Goal: Go to known website: Access a specific website the user already knows

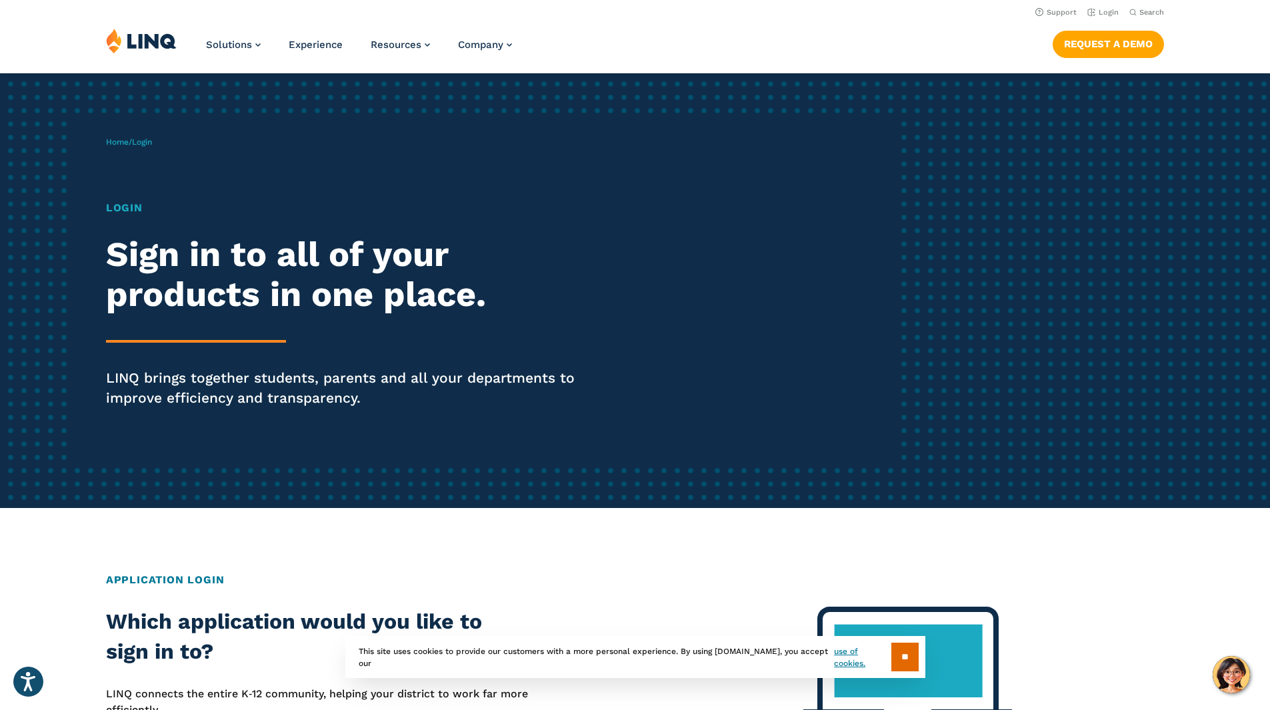
click at [155, 38] on img at bounding box center [141, 40] width 71 height 25
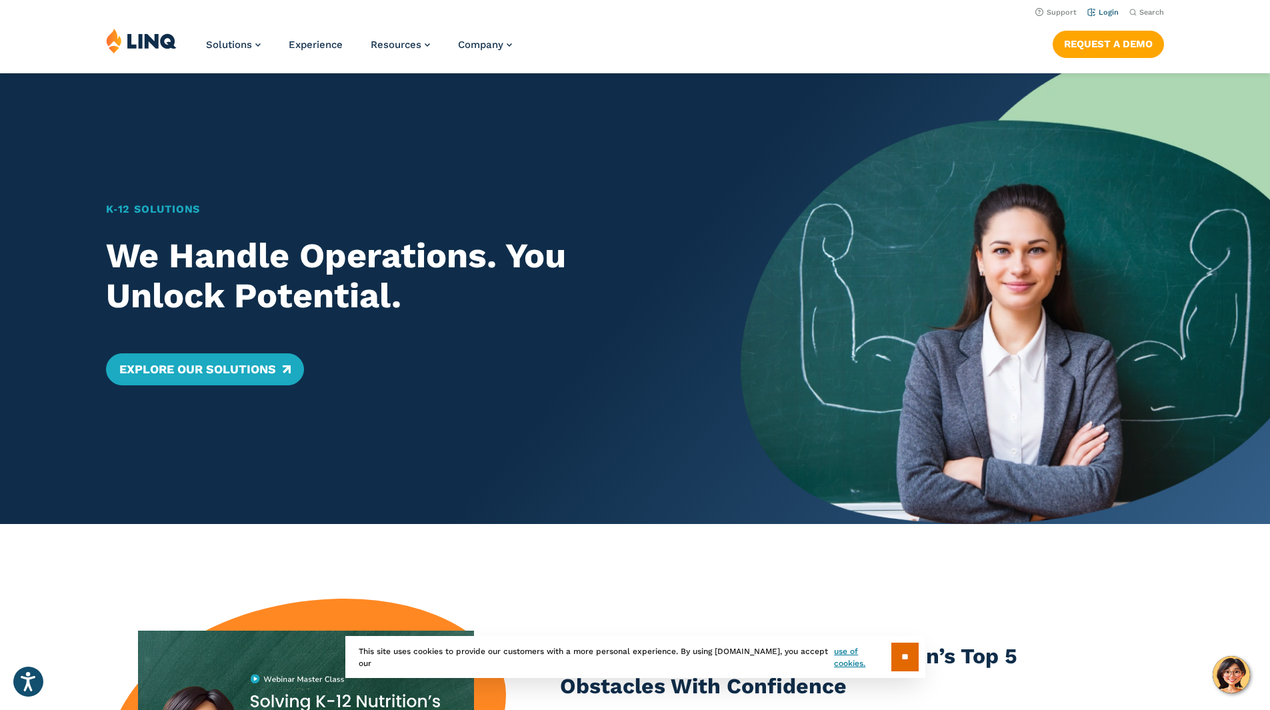
click at [1099, 11] on link "Login" at bounding box center [1102, 12] width 31 height 9
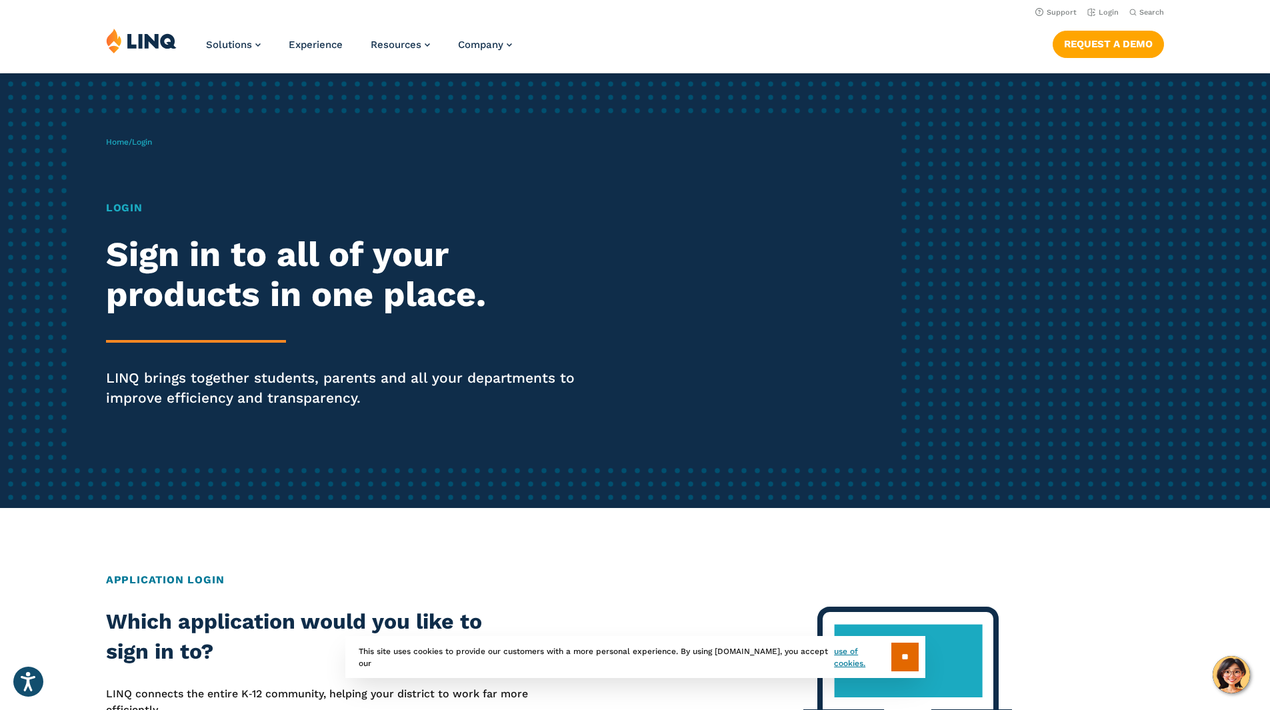
drag, startPoint x: 713, startPoint y: 241, endPoint x: 690, endPoint y: 245, distance: 23.6
click at [712, 242] on div "Home / Login Login Sign in to all of your products in one place. LINQ brings to…" at bounding box center [502, 290] width 793 height 341
drag, startPoint x: 616, startPoint y: 301, endPoint x: 444, endPoint y: 337, distance: 175.7
click at [457, 335] on div "Login Sign in to all of your products in one place. LINQ brings together studen…" at bounding box center [350, 322] width 489 height 245
click at [372, 347] on div "Login Sign in to all of your products in one place. LINQ brings together studen…" at bounding box center [350, 322] width 489 height 245
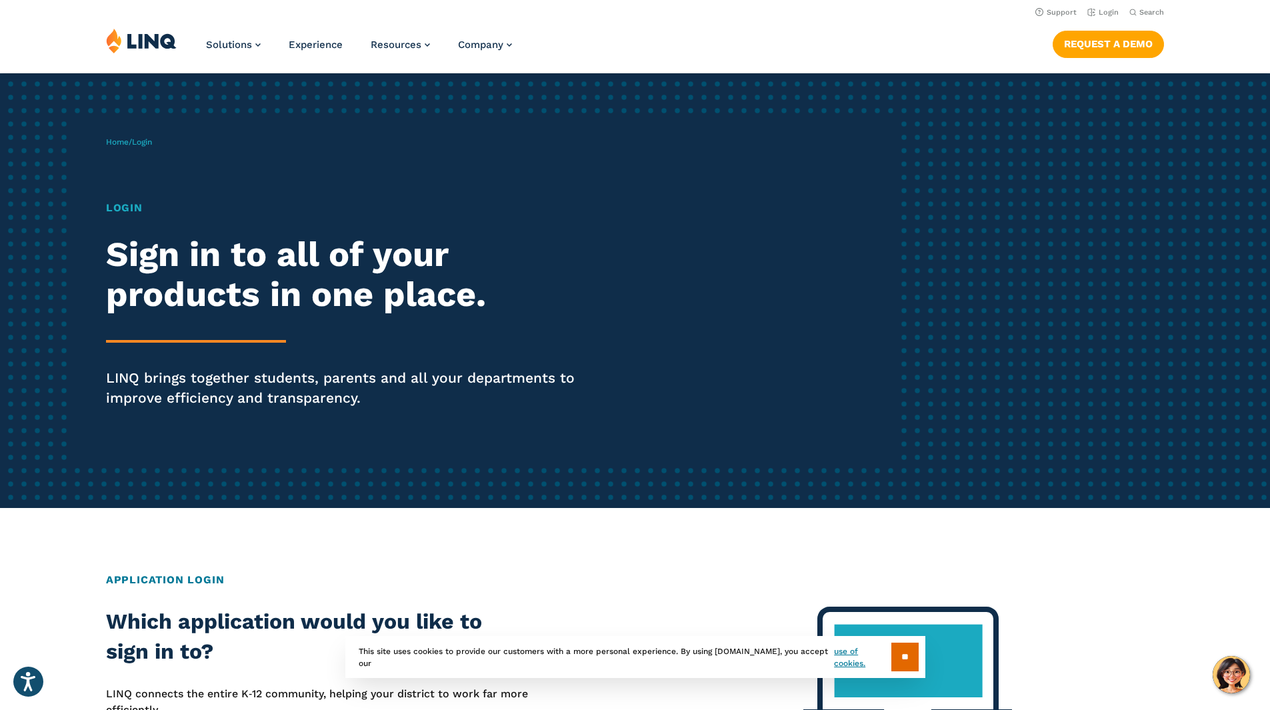
click at [288, 351] on div "Login Sign in to all of your products in one place. LINQ brings together studen…" at bounding box center [350, 322] width 489 height 245
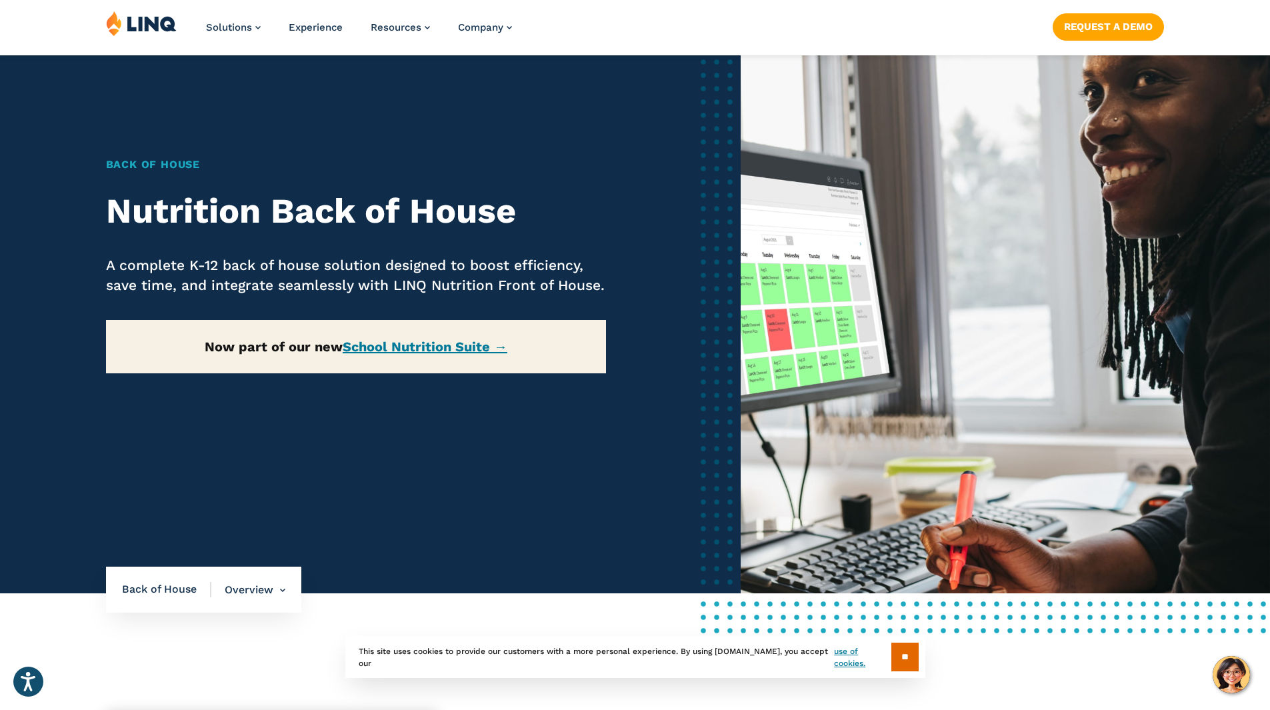
scroll to position [533, 0]
